Goal: Task Accomplishment & Management: Use online tool/utility

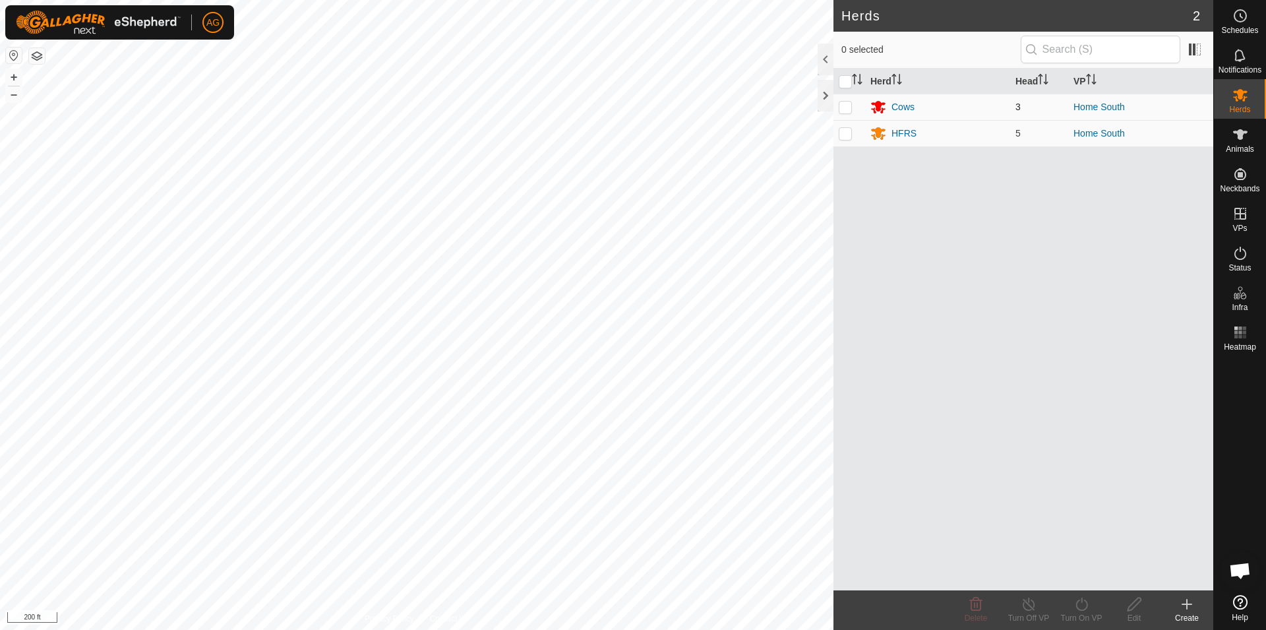
click at [847, 109] on p-checkbox at bounding box center [845, 107] width 13 height 11
click at [846, 106] on p-checkbox at bounding box center [845, 107] width 13 height 11
checkbox input "false"
click at [1235, 135] on icon at bounding box center [1240, 135] width 16 height 16
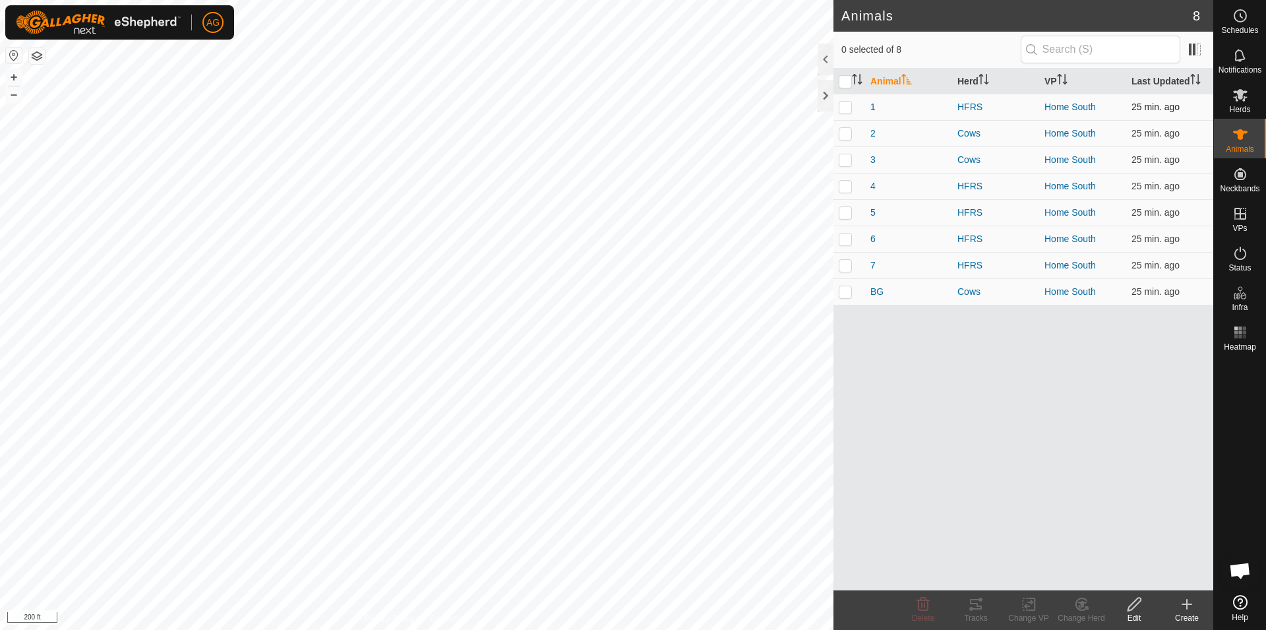
click at [846, 106] on p-checkbox at bounding box center [845, 107] width 13 height 11
click at [979, 607] on icon at bounding box center [976, 604] width 16 height 16
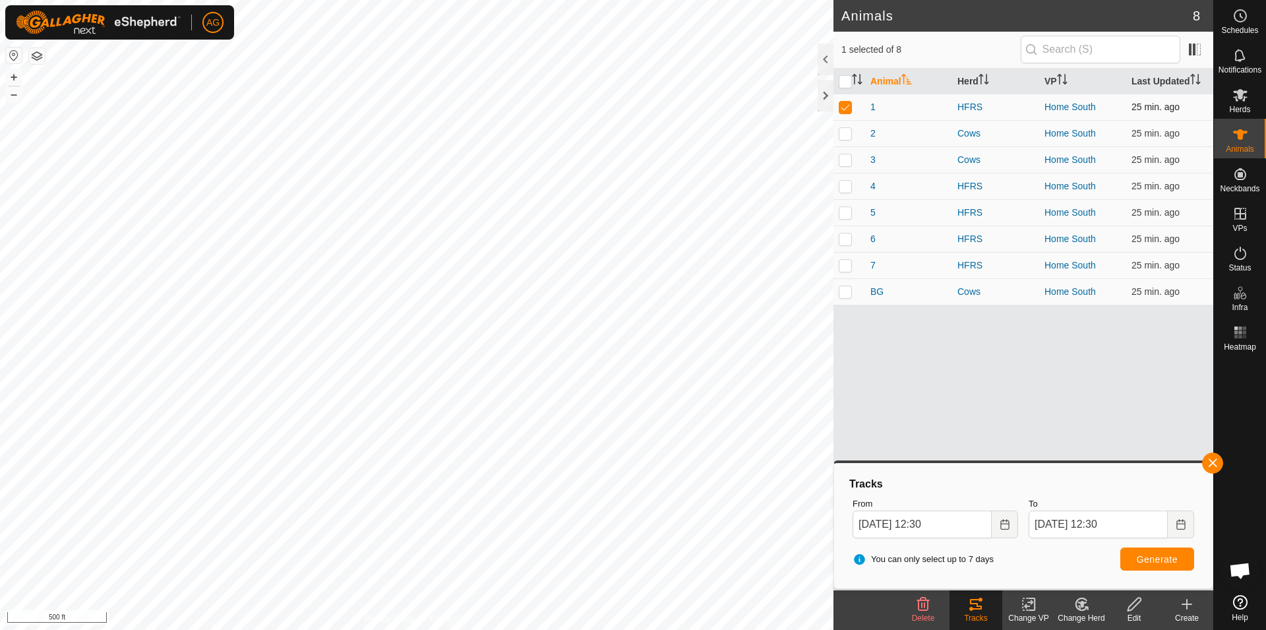
click at [845, 102] on p-checkbox at bounding box center [845, 107] width 13 height 11
checkbox input "false"
click at [848, 289] on p-checkbox at bounding box center [845, 291] width 13 height 11
checkbox input "true"
click at [1165, 556] on span "Generate" at bounding box center [1157, 559] width 41 height 11
